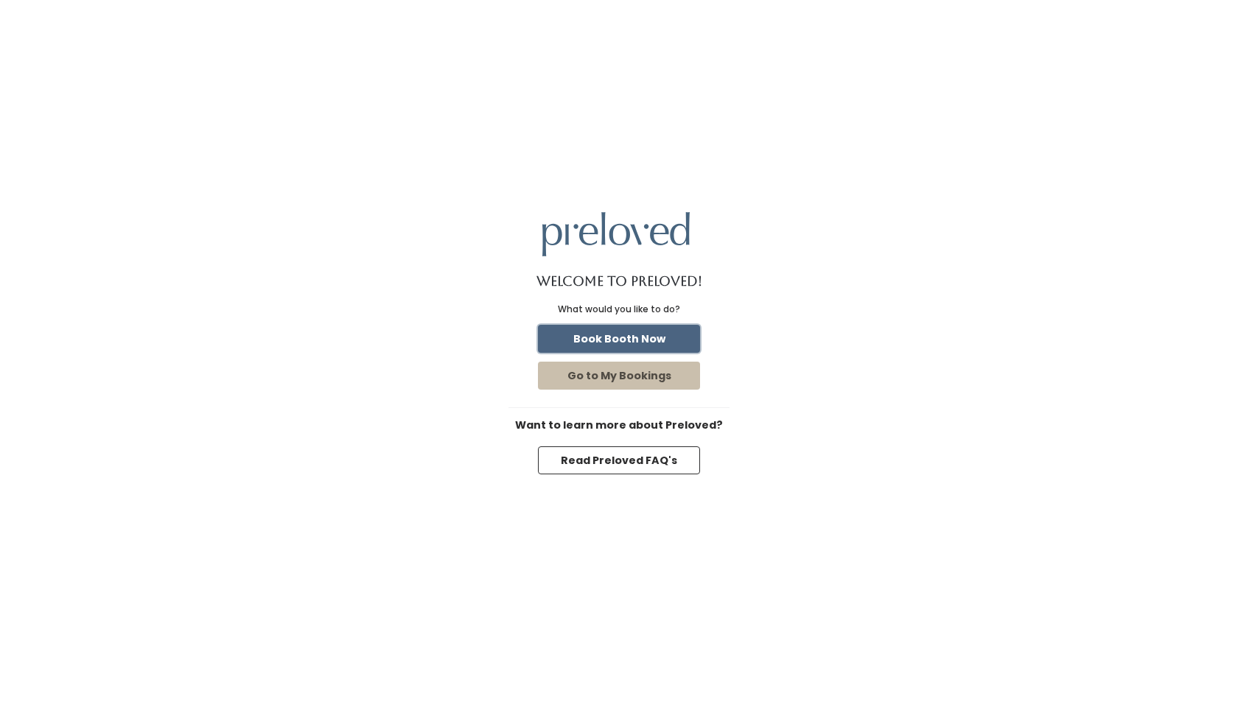
click at [661, 337] on button "Book Booth Now" at bounding box center [619, 339] width 162 height 28
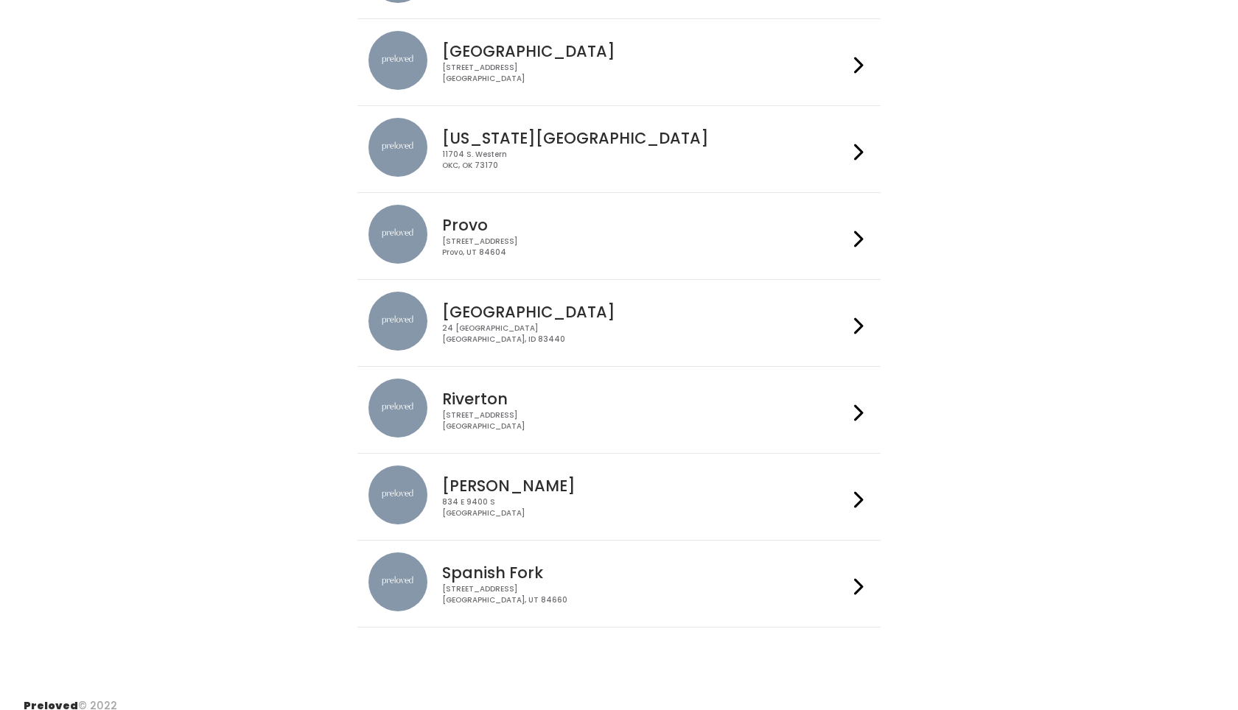
scroll to position [319, 0]
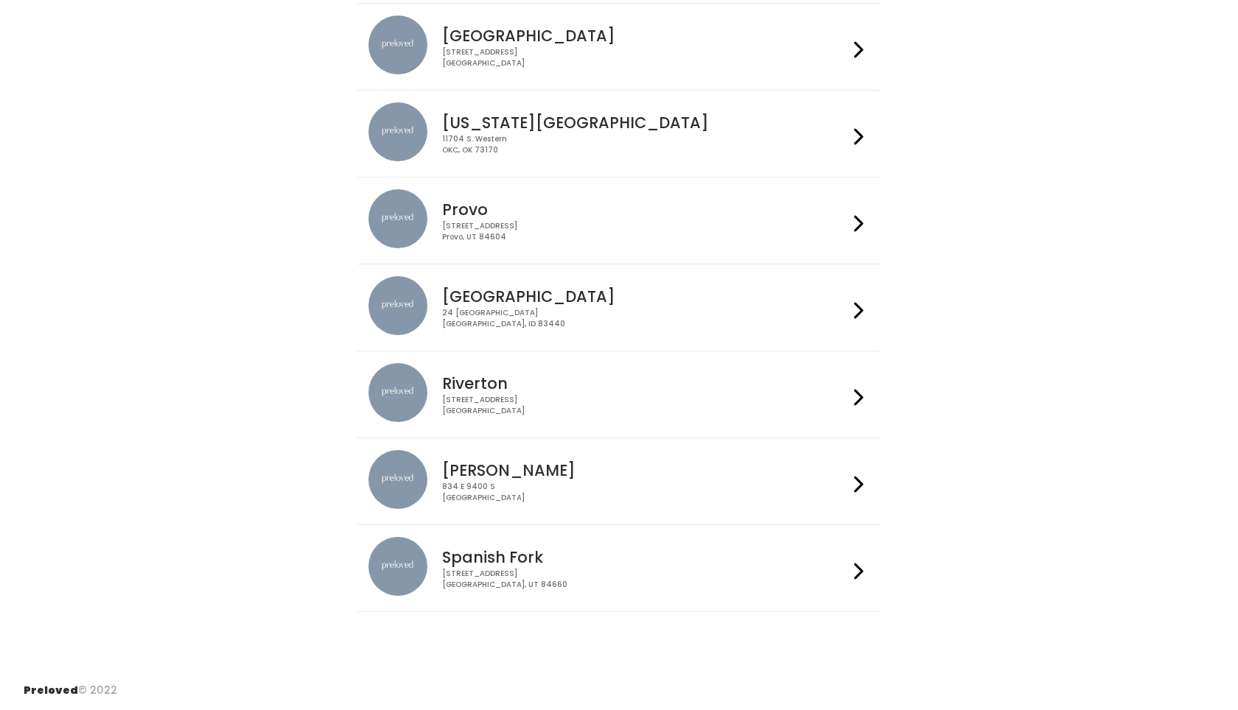
click at [536, 559] on h4 "Spanish Fork" at bounding box center [644, 557] width 405 height 17
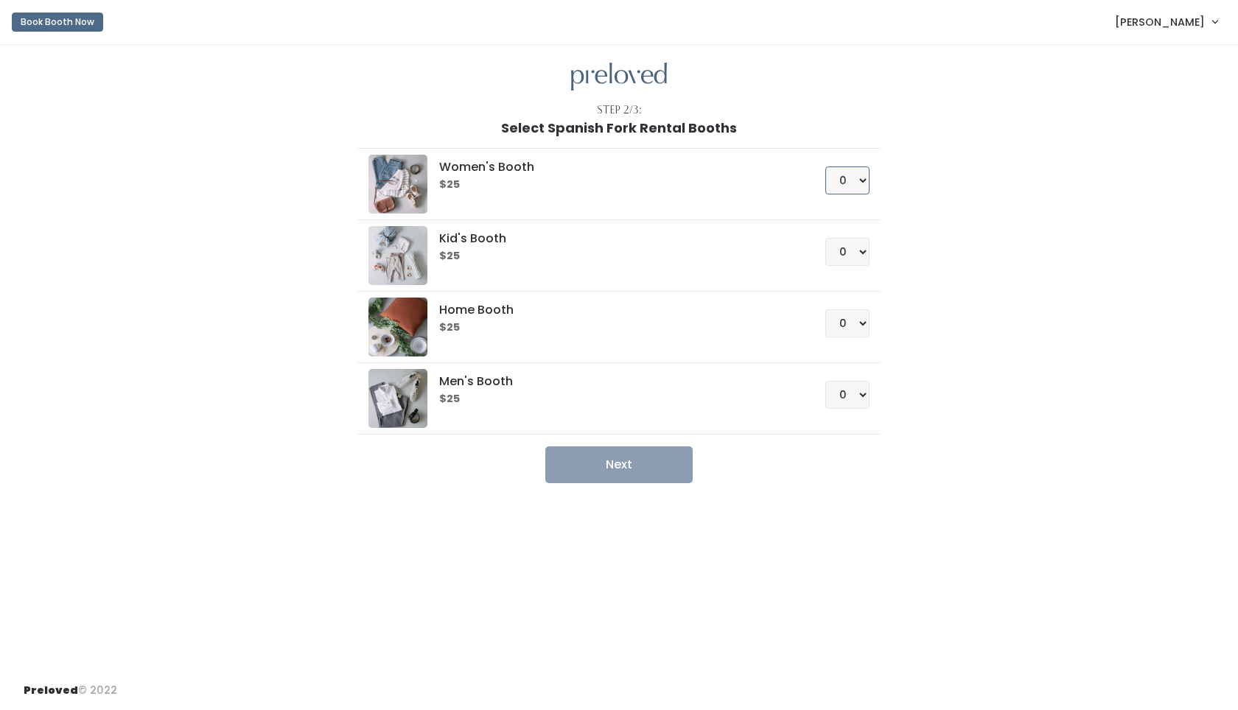
click at [864, 183] on select "0 1 2 3 4" at bounding box center [847, 181] width 44 height 28
select select "1"
click at [854, 320] on select "0 1 2 3 4" at bounding box center [847, 323] width 44 height 28
select select "2"
click at [623, 462] on button "Next" at bounding box center [618, 465] width 147 height 37
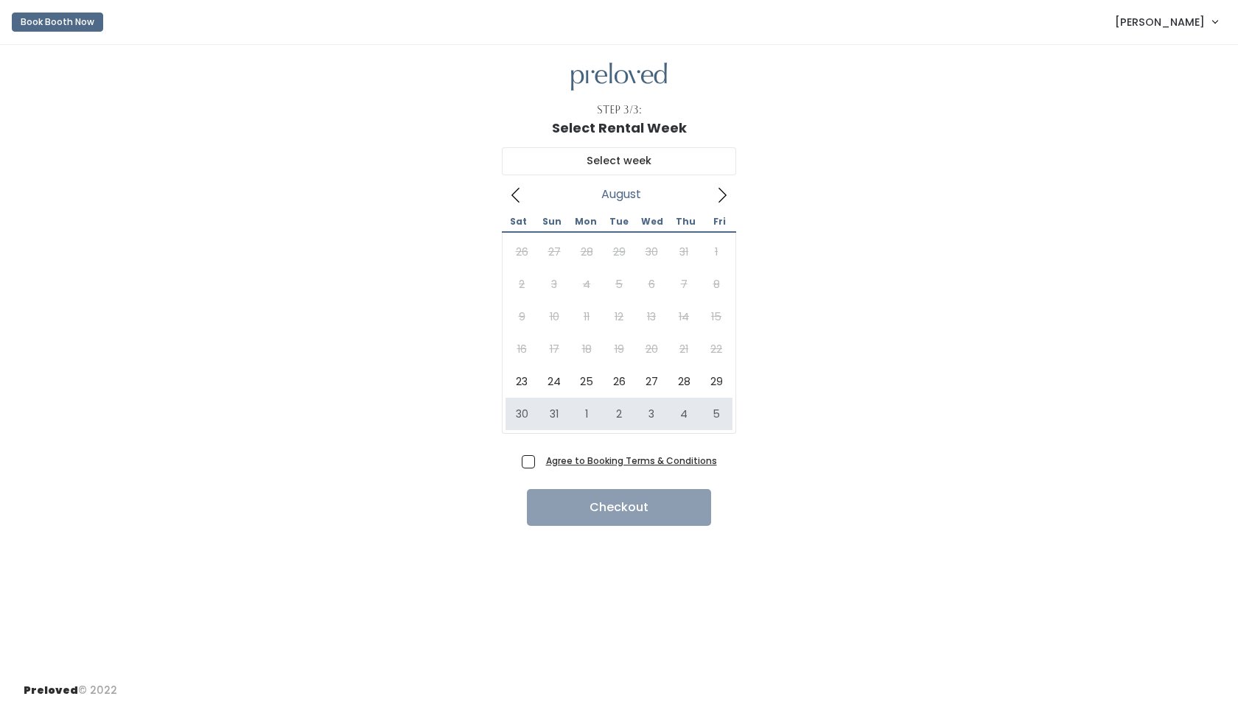
click at [540, 462] on span "Agree to Booking Terms & Conditions" at bounding box center [628, 460] width 177 height 15
click at [540, 462] on input "Agree to Booking Terms & Conditions" at bounding box center [545, 458] width 10 height 10
checkbox input "true"
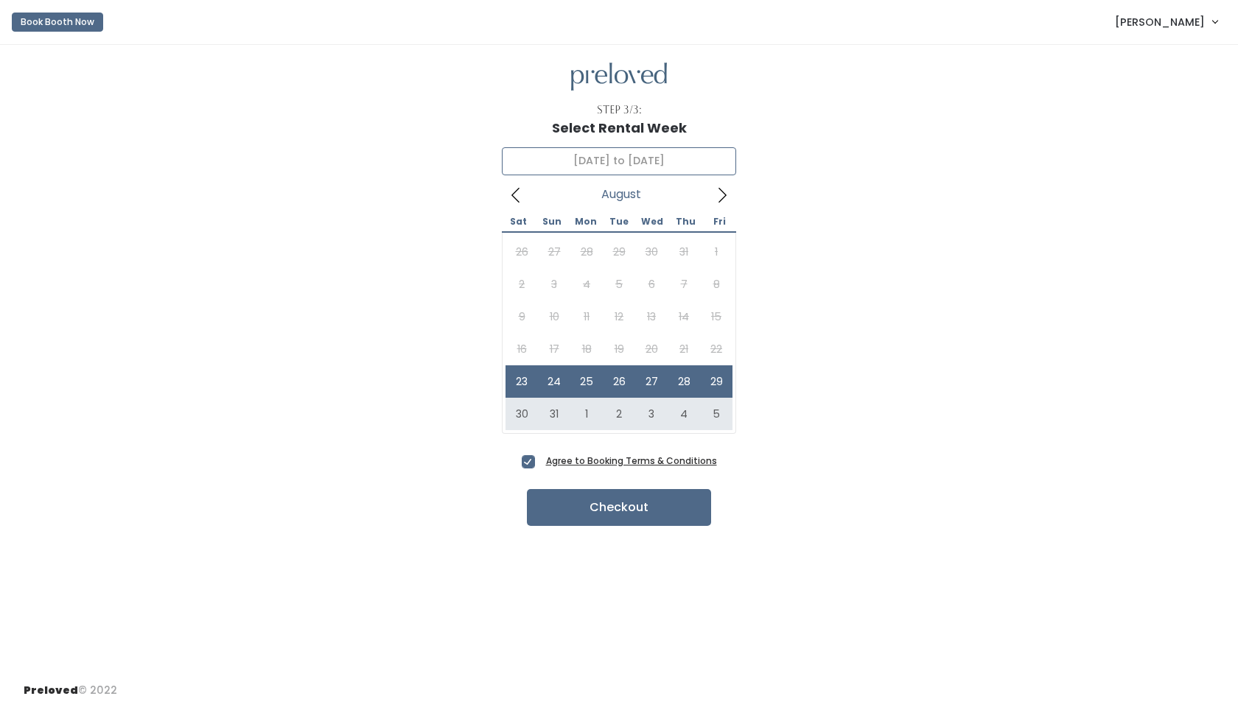
type input "August 30 to September 5"
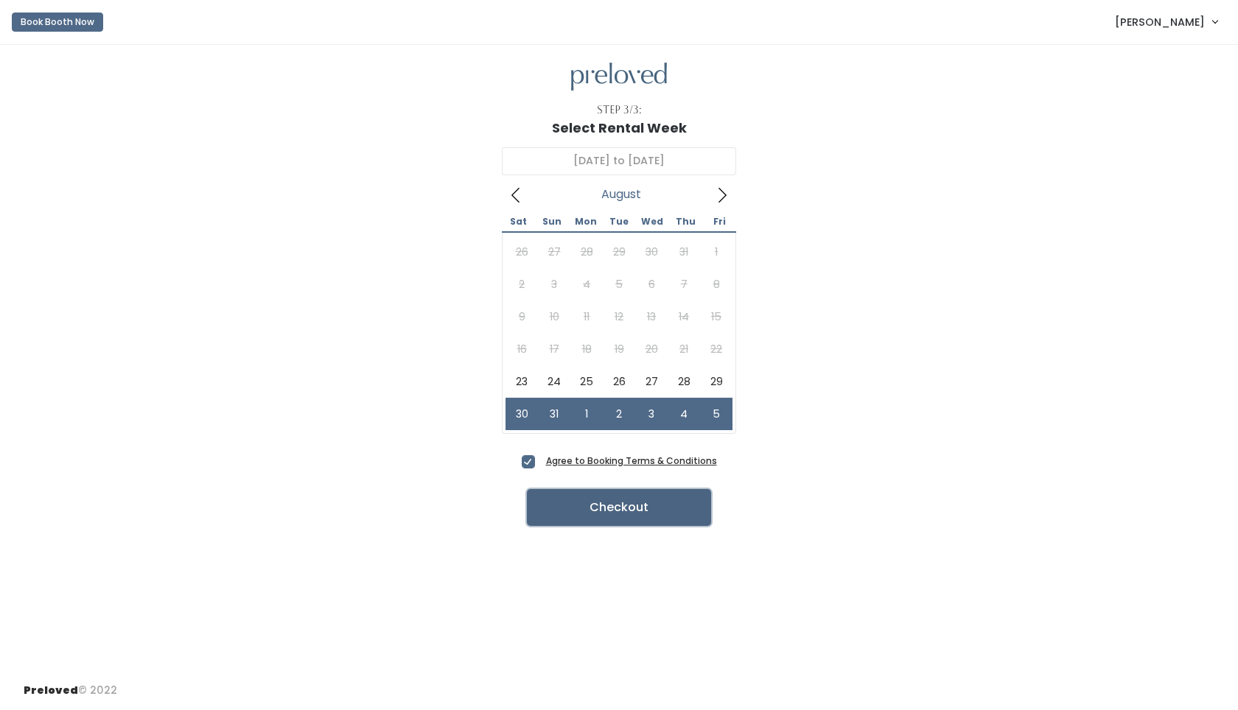
click at [619, 508] on button "Checkout" at bounding box center [619, 507] width 184 height 37
